Goal: Find specific page/section: Find specific page/section

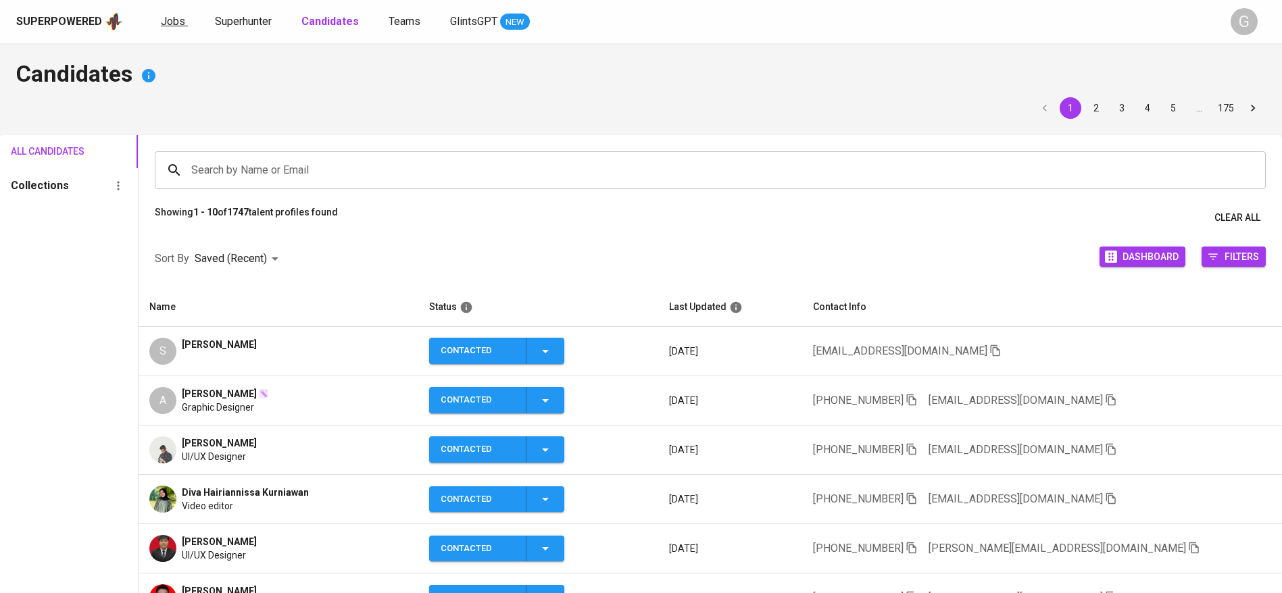
click at [172, 17] on span "Jobs" at bounding box center [173, 21] width 24 height 13
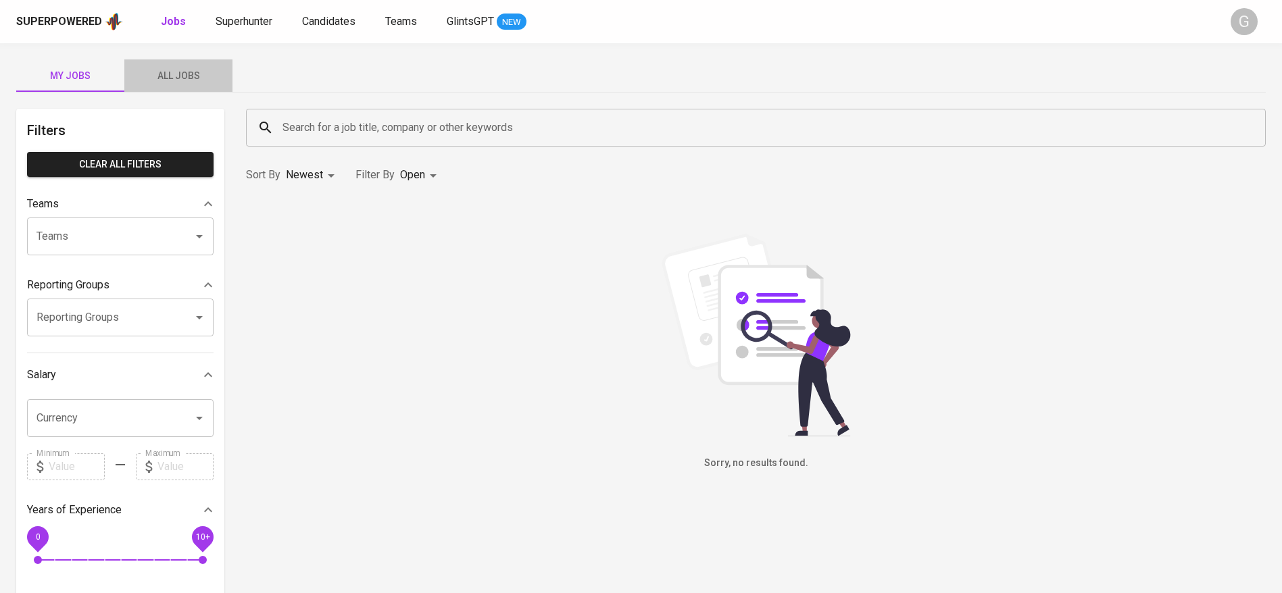
click at [182, 62] on button "All Jobs" at bounding box center [178, 75] width 108 height 32
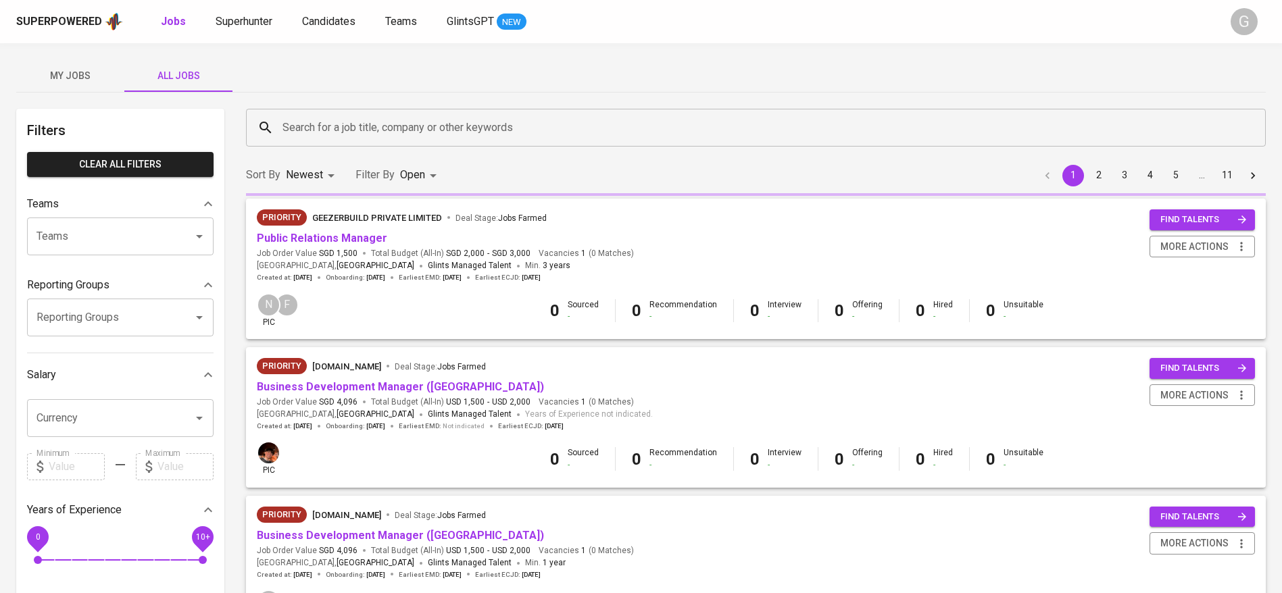
click at [351, 111] on div "Search for a job title, company or other keywords" at bounding box center [756, 128] width 1020 height 38
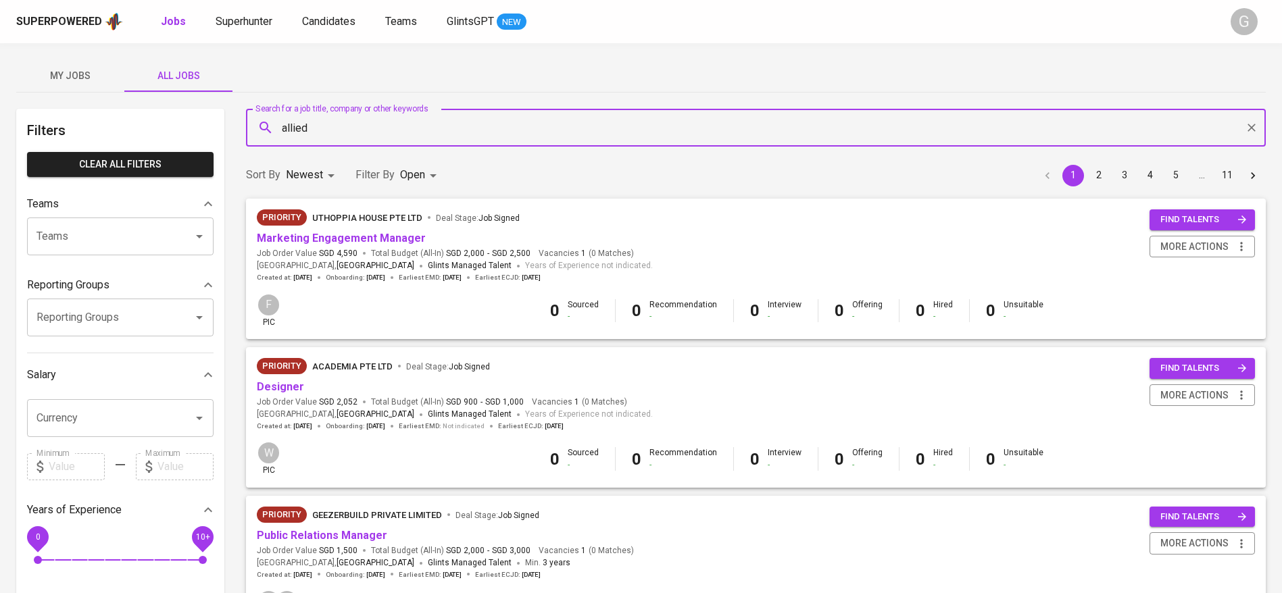
type input "allied"
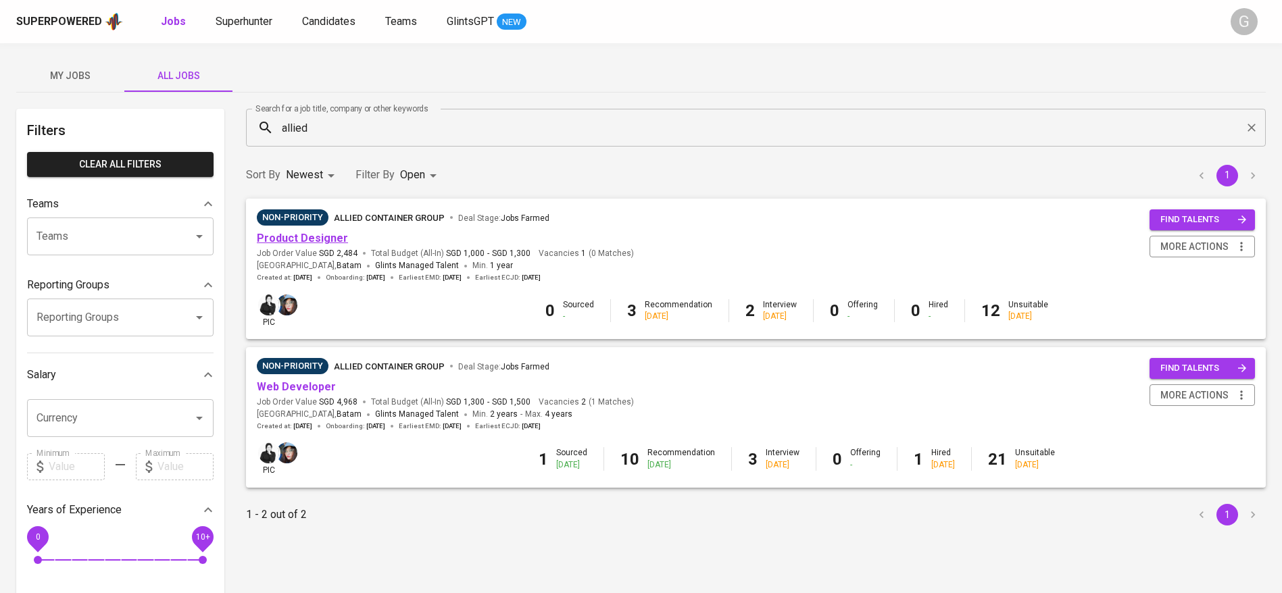
click at [308, 237] on link "Product Designer" at bounding box center [302, 238] width 91 height 13
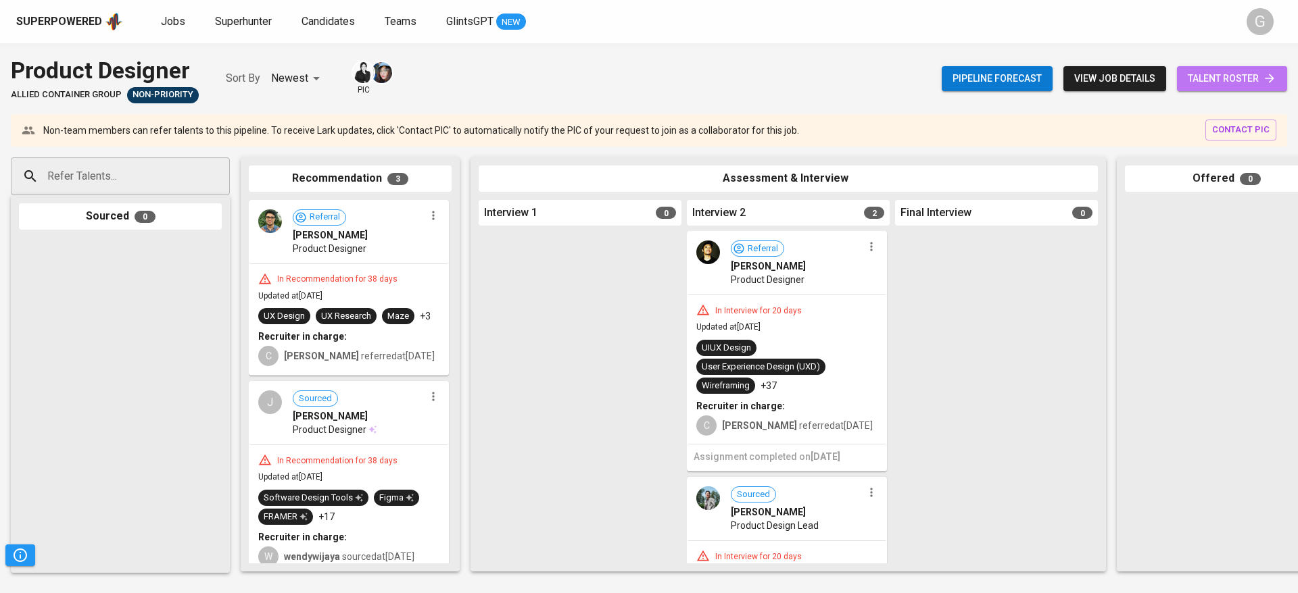
click at [1225, 84] on span "talent roster" at bounding box center [1231, 78] width 89 height 17
